Goal: Obtain resource: Download file/media

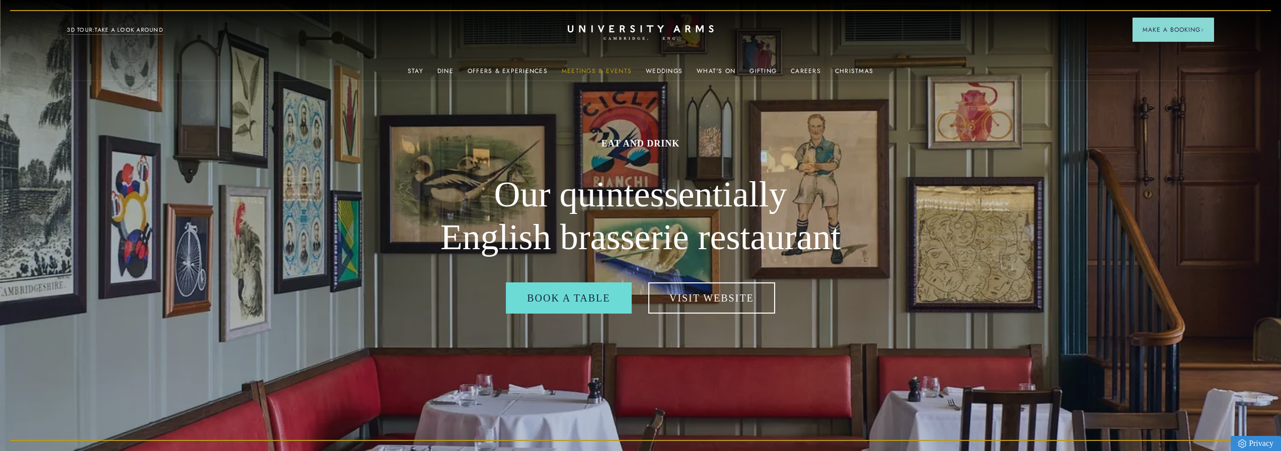
click at [626, 67] on link "Meetings & Events" at bounding box center [597, 73] width 70 height 13
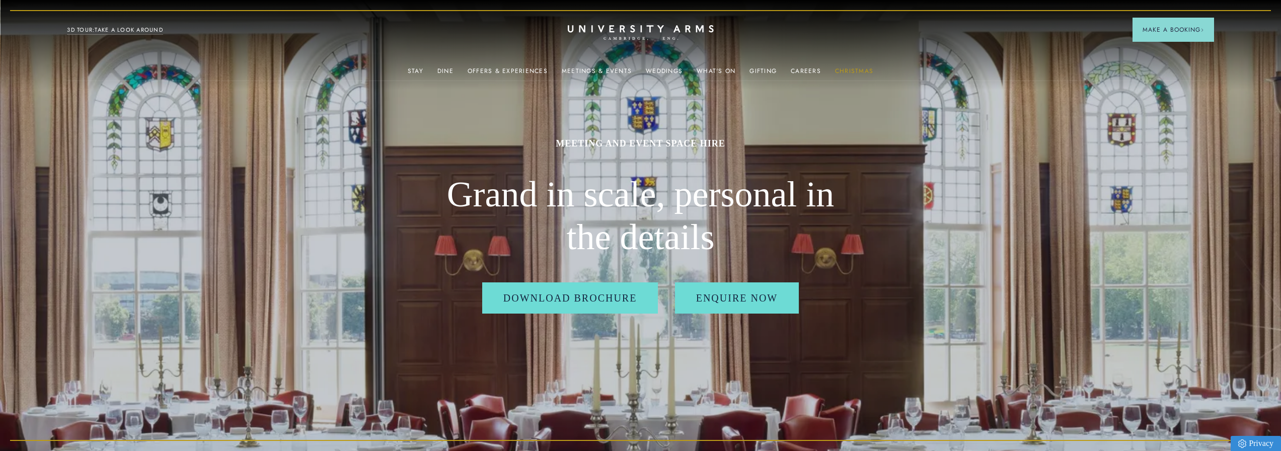
click at [852, 71] on link "Christmas" at bounding box center [854, 73] width 38 height 13
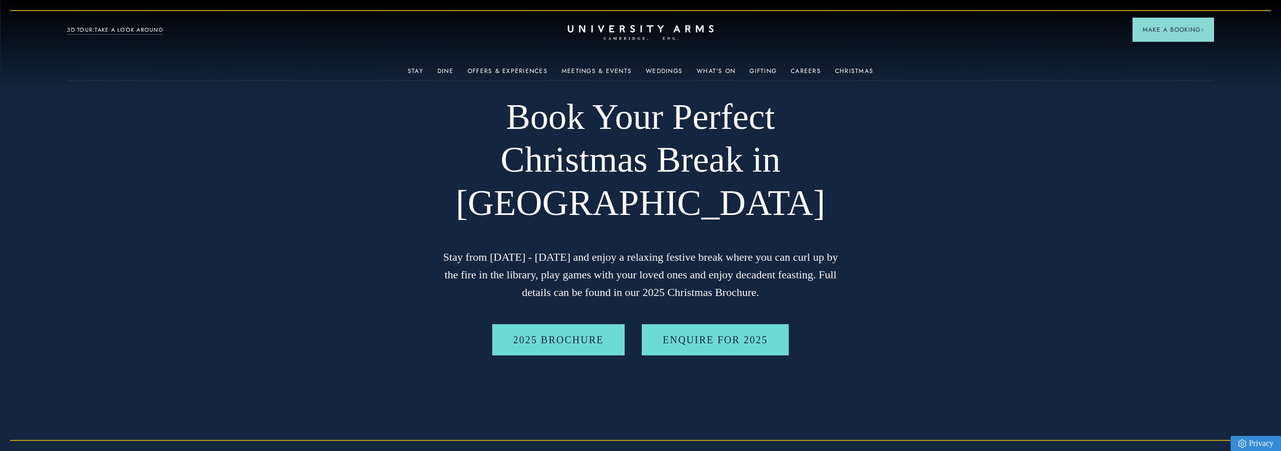
scroll to position [151, 0]
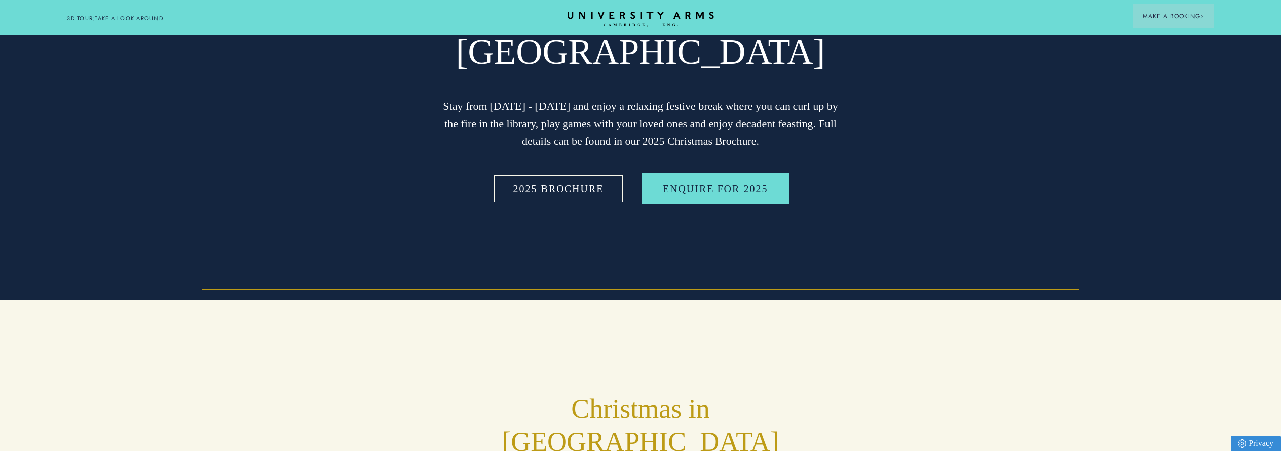
click at [594, 183] on link "2025 BROCHURE" at bounding box center [558, 188] width 133 height 31
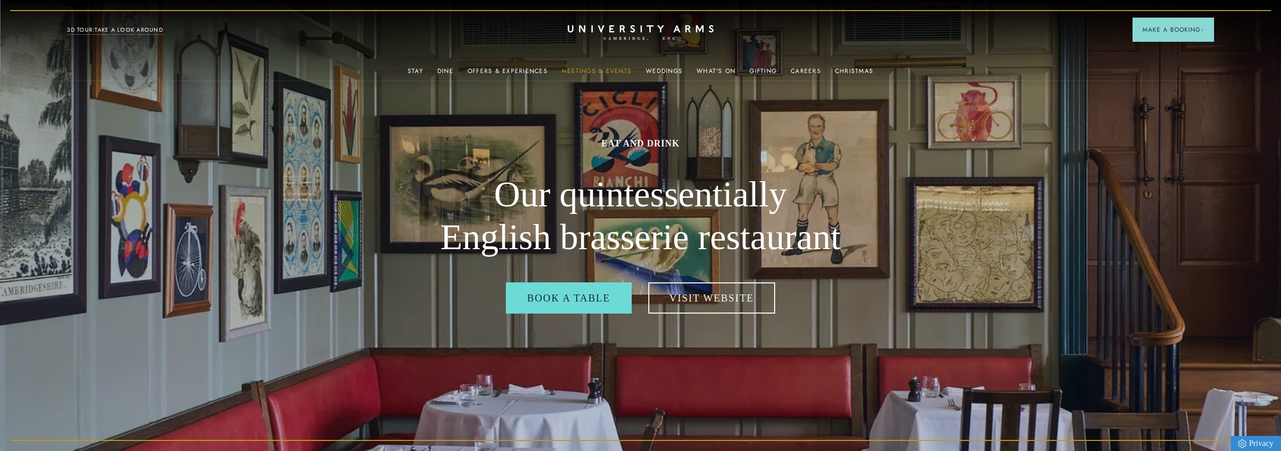
click at [588, 67] on link "Meetings & Events" at bounding box center [597, 73] width 70 height 13
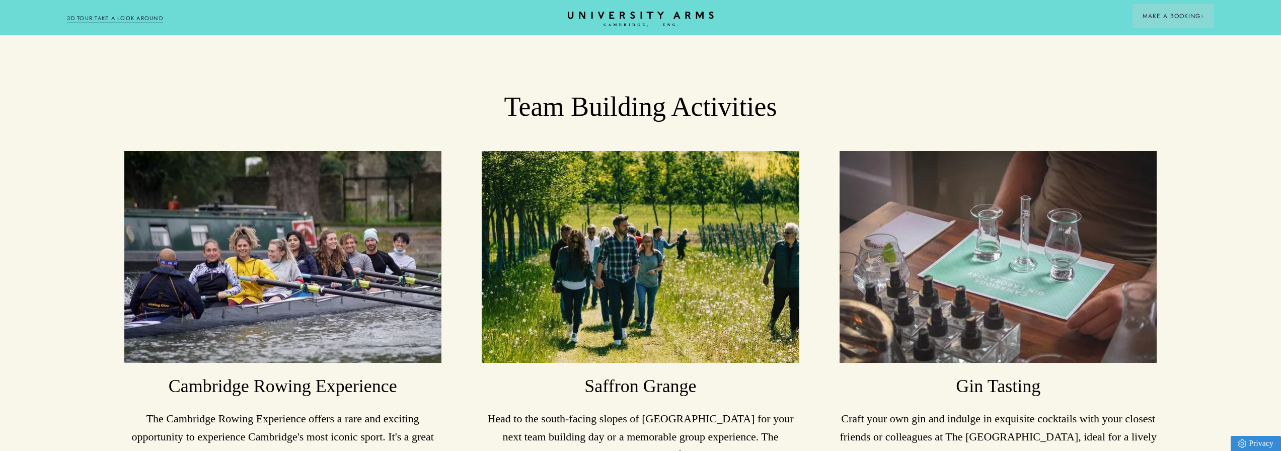
scroll to position [3423, 0]
